Goal: Information Seeking & Learning: Check status

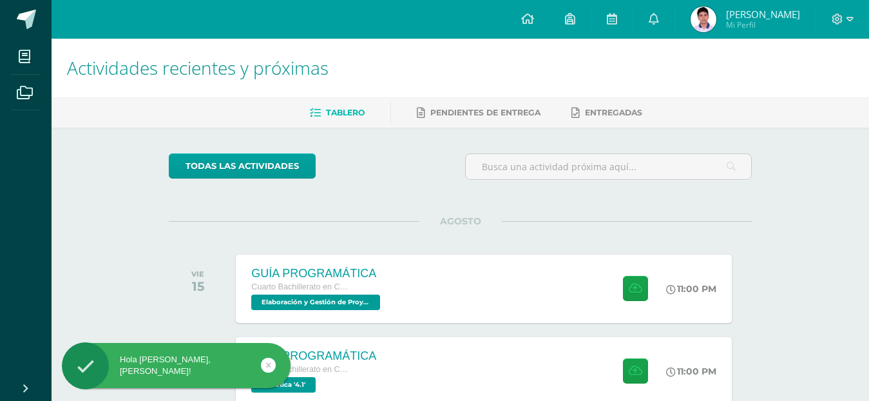
click at [769, 26] on span "Mi Perfil" at bounding box center [763, 24] width 74 height 11
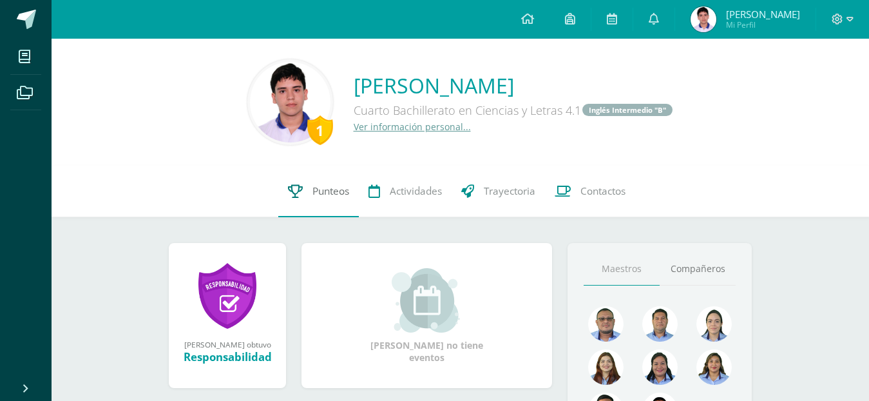
click at [346, 187] on span "Punteos" at bounding box center [330, 191] width 37 height 14
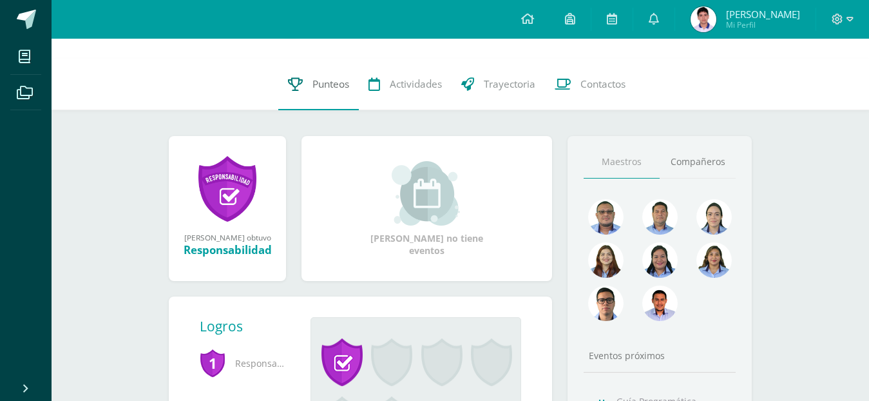
scroll to position [129, 0]
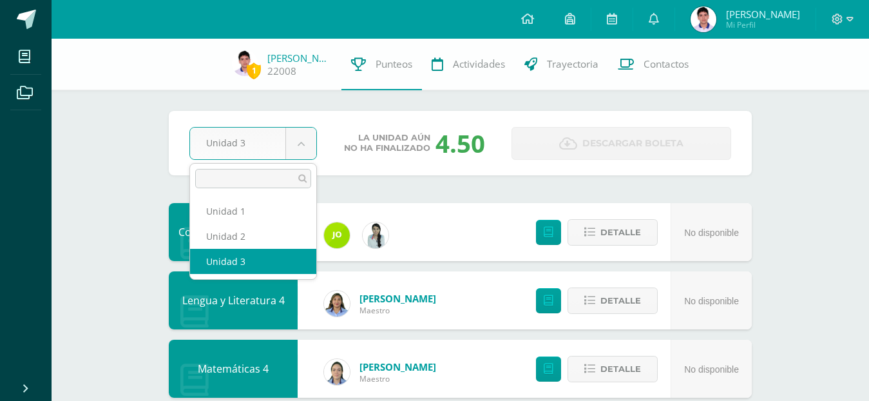
click at [280, 197] on ul "Unidad 1 Unidad 2 Unidad 3" at bounding box center [253, 236] width 126 height 86
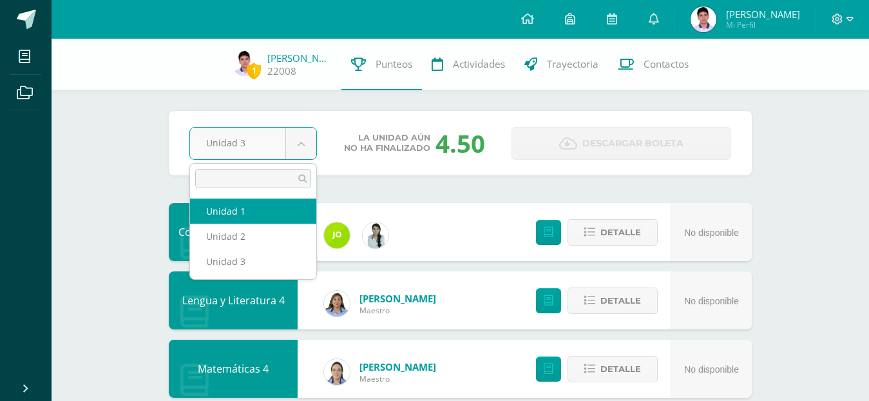
select select "Unidad 1"
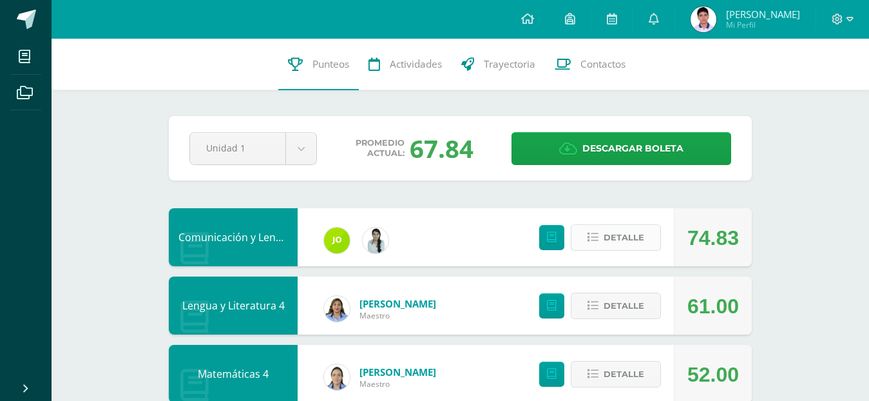
click at [616, 243] on span "Detalle" at bounding box center [623, 237] width 41 height 24
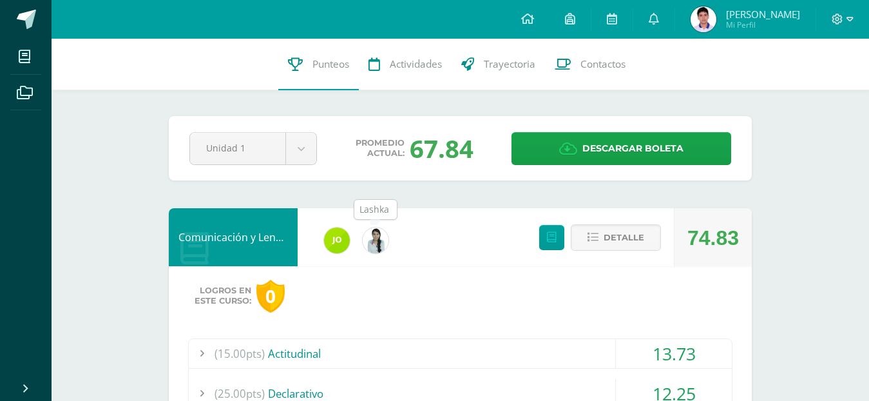
click at [373, 245] on img at bounding box center [376, 240] width 26 height 26
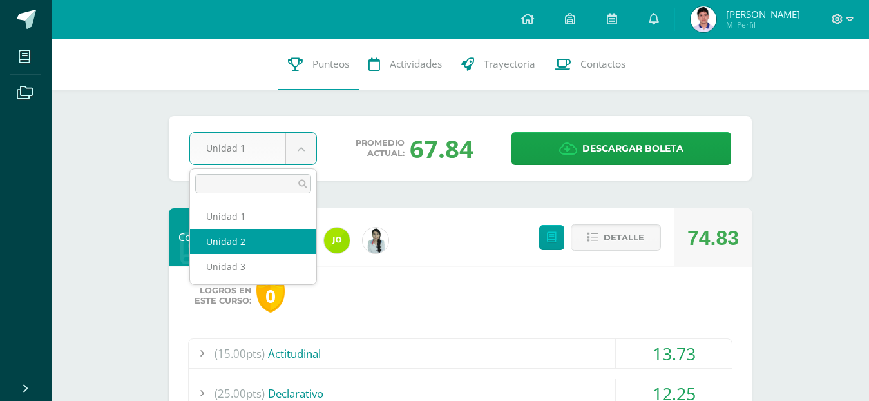
select select "Unidad 2"
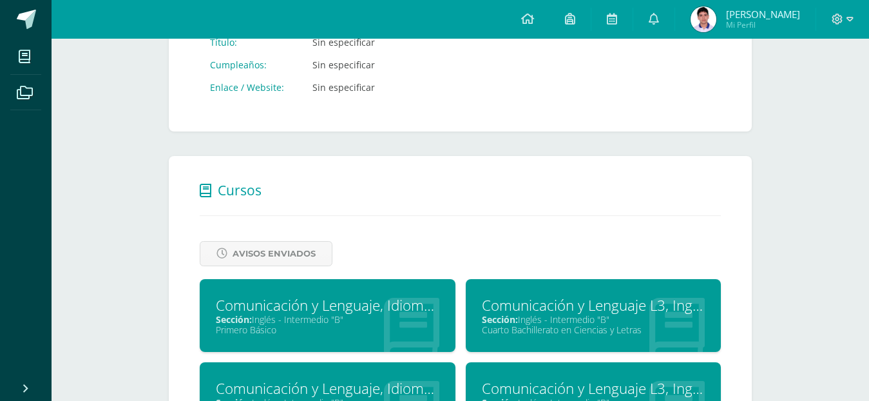
scroll to position [129, 0]
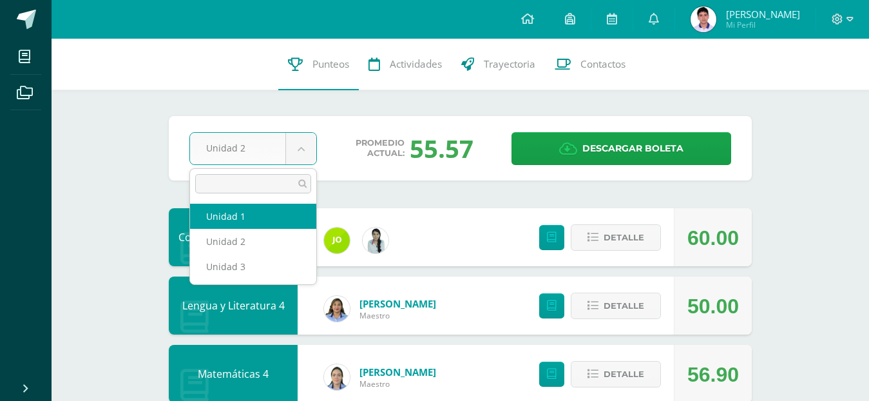
select select "Unidad 1"
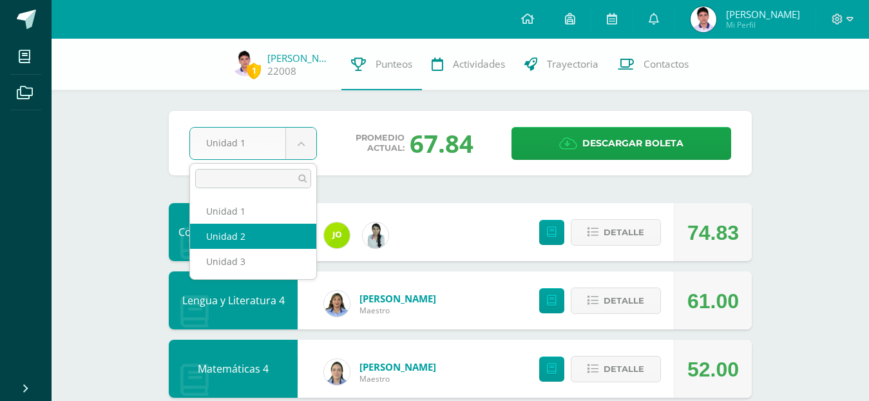
select select "Unidad 2"
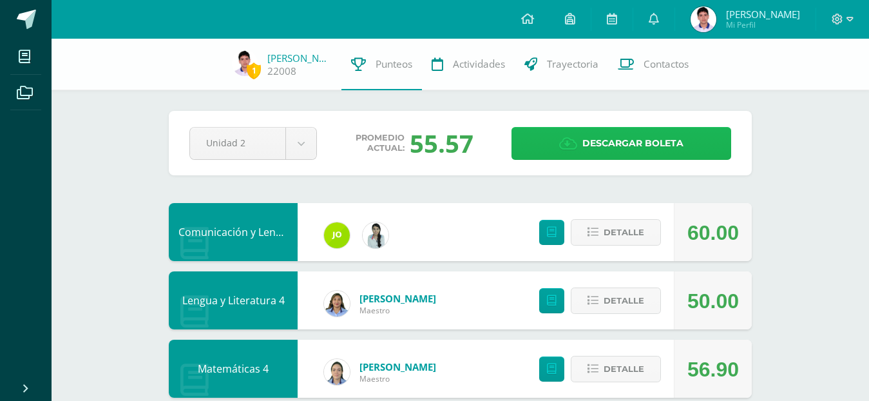
click at [545, 139] on link "Descargar boleta" at bounding box center [621, 143] width 220 height 33
